Goal: Task Accomplishment & Management: Manage account settings

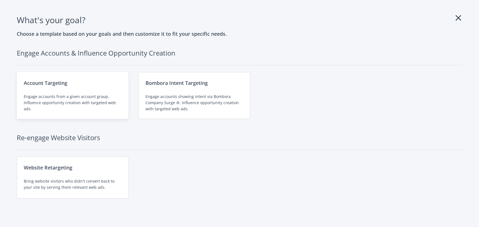
click at [89, 81] on div "Account Targeting" at bounding box center [73, 83] width 98 height 8
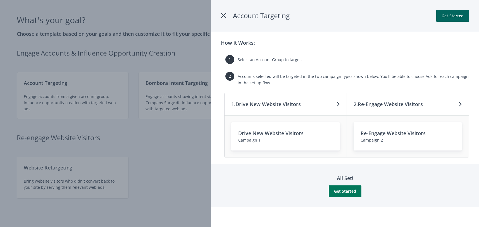
click at [352, 189] on button "Get Started" at bounding box center [344, 191] width 33 height 12
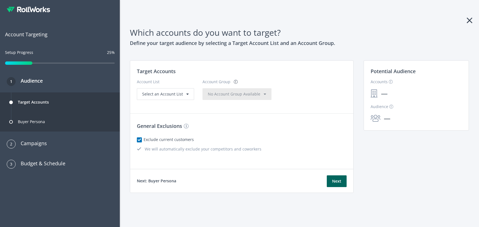
click at [17, 9] on icon at bounding box center [28, 10] width 43 height 6
click at [173, 86] on div "Account List" at bounding box center [165, 83] width 57 height 9
click at [173, 93] on span "Select an Account List" at bounding box center [162, 93] width 41 height 5
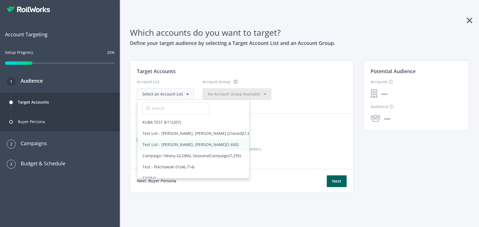
click at [172, 144] on span "Test List - Amanda, Rajan, Tom (1,650)" at bounding box center [190, 144] width 96 height 5
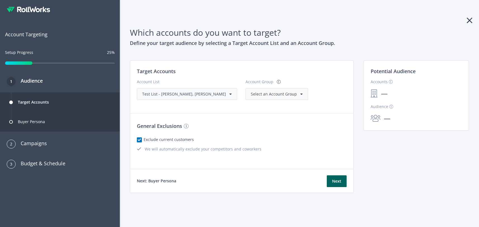
click at [266, 93] on span "Select an Account Group" at bounding box center [274, 93] width 46 height 5
click at [274, 106] on span "(1,650)" at bounding box center [280, 105] width 12 height 5
click at [54, 149] on div "2 Campaigns" at bounding box center [60, 145] width 120 height 20
click at [46, 145] on h3 "Campaigns" at bounding box center [31, 143] width 31 height 8
click at [337, 182] on button "Next" at bounding box center [336, 181] width 20 height 12
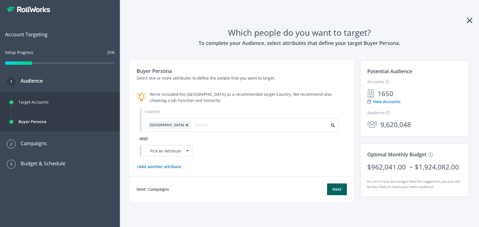
click at [271, 98] on div "We've included the United States as a recommended target Country. We recommend …" at bounding box center [248, 97] width 197 height 12
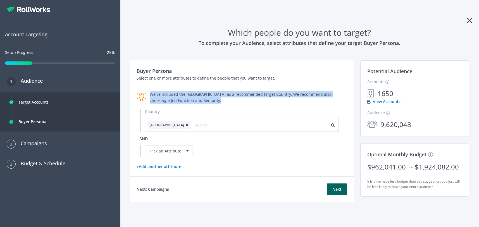
click at [271, 98] on div "We've included the United States as a recommended target Country. We recommend …" at bounding box center [248, 97] width 197 height 12
click at [337, 188] on button "Next" at bounding box center [337, 189] width 20 height 12
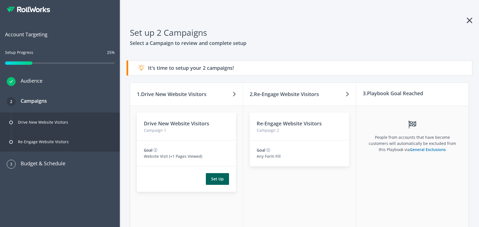
click at [382, 148] on p "People from accounts that have become customers will automatically be excluded …" at bounding box center [411, 143] width 89 height 18
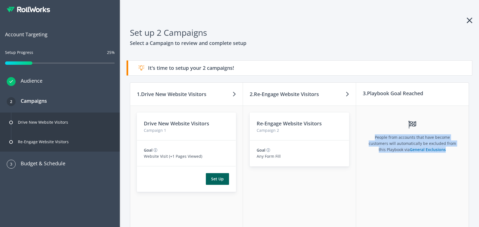
click at [382, 148] on p "People from accounts that have become customers will automatically be excluded …" at bounding box center [411, 143] width 89 height 18
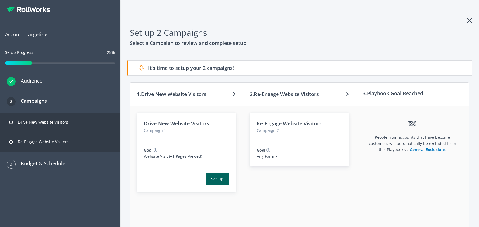
click at [471, 20] on icon at bounding box center [469, 20] width 6 height 9
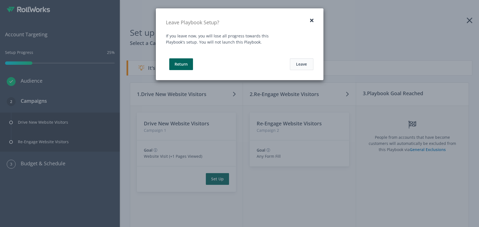
click at [298, 68] on button "Leave" at bounding box center [301, 64] width 23 height 12
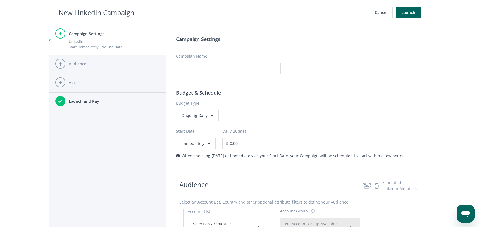
click at [25, 56] on main "Campaign Settings LinkedIn Start Immediately - No End Date Audience Ads Launch …" at bounding box center [239, 126] width 479 height 202
click at [382, 11] on button "Cancel" at bounding box center [380, 13] width 23 height 12
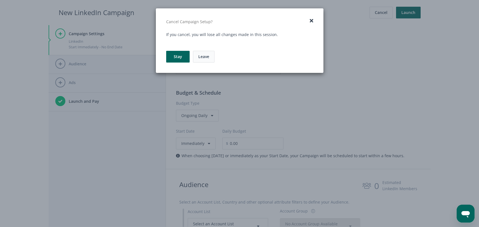
click at [213, 55] on link "Leave" at bounding box center [203, 57] width 21 height 12
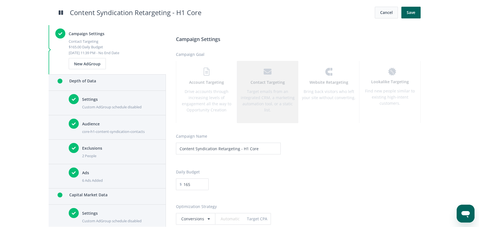
click at [394, 15] on button "Cancel" at bounding box center [385, 13] width 23 height 12
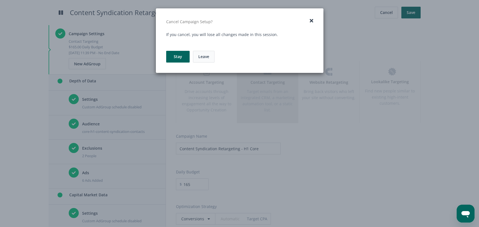
click at [213, 56] on link "Leave" at bounding box center [203, 57] width 21 height 12
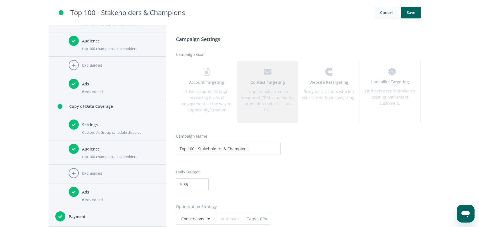
click at [386, 12] on button "Cancel" at bounding box center [385, 13] width 23 height 12
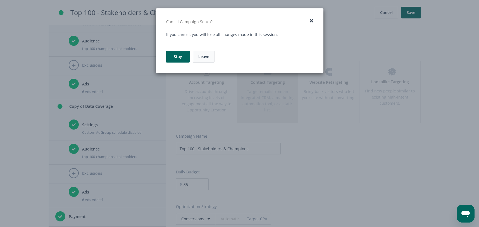
click at [204, 58] on link "Leave" at bounding box center [203, 57] width 21 height 12
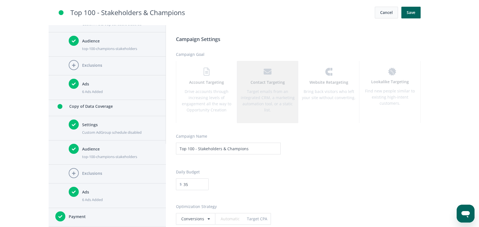
click at [381, 14] on button "Cancel" at bounding box center [385, 13] width 23 height 12
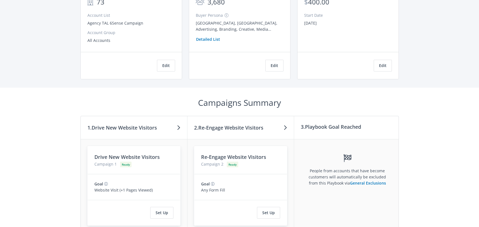
scroll to position [169, 0]
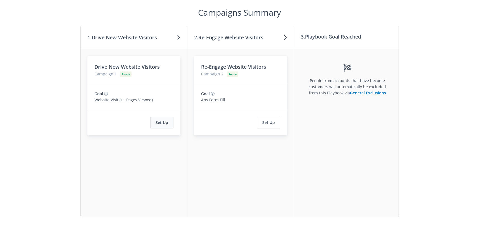
click at [165, 117] on button "Set Up" at bounding box center [161, 123] width 23 height 12
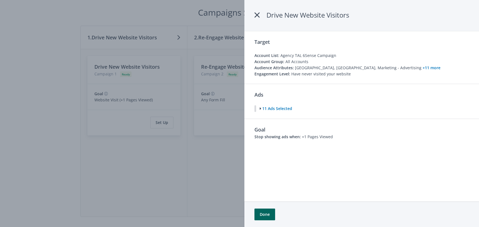
click at [156, 140] on div at bounding box center [239, 113] width 479 height 227
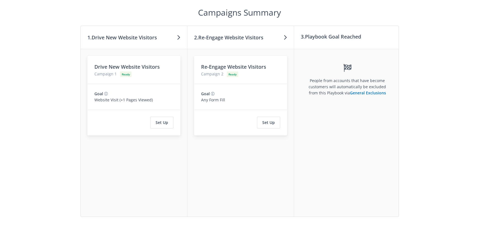
scroll to position [0, 0]
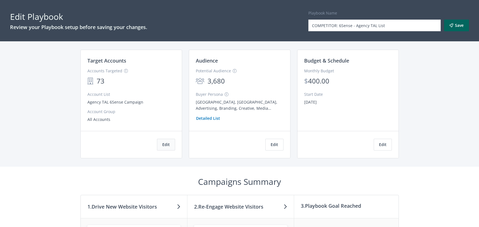
click at [158, 144] on button "Edit" at bounding box center [166, 145] width 18 height 12
